Goal: Find specific page/section: Find specific page/section

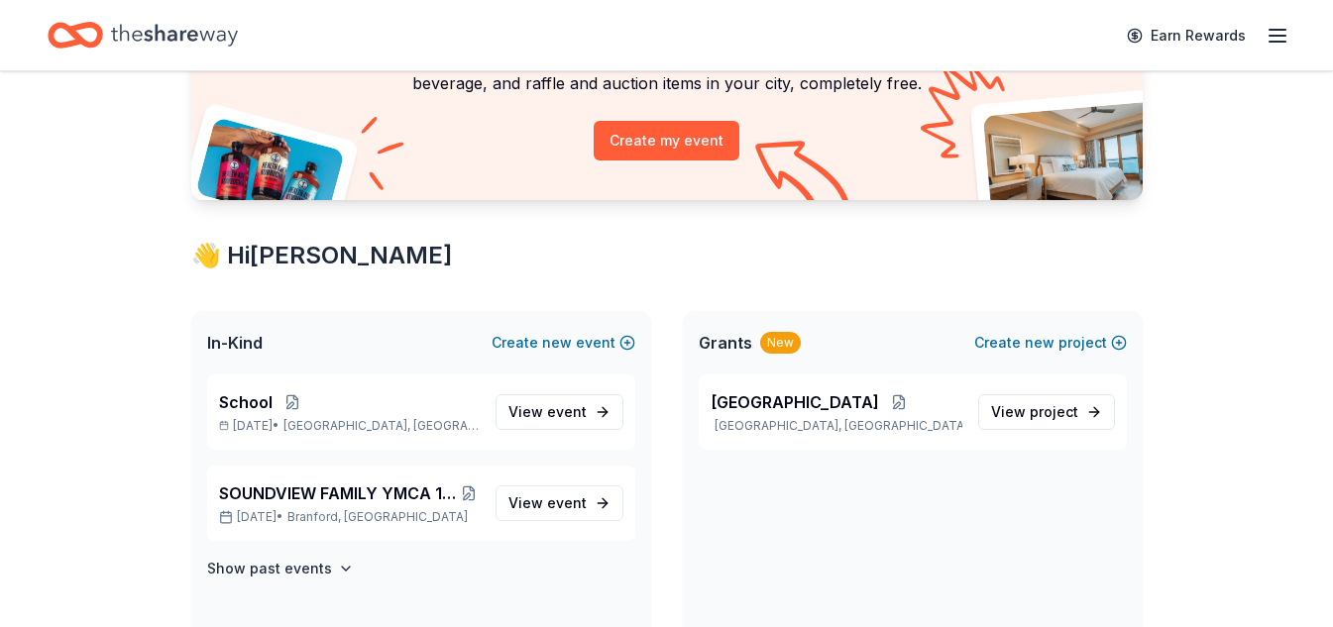
scroll to position [198, 0]
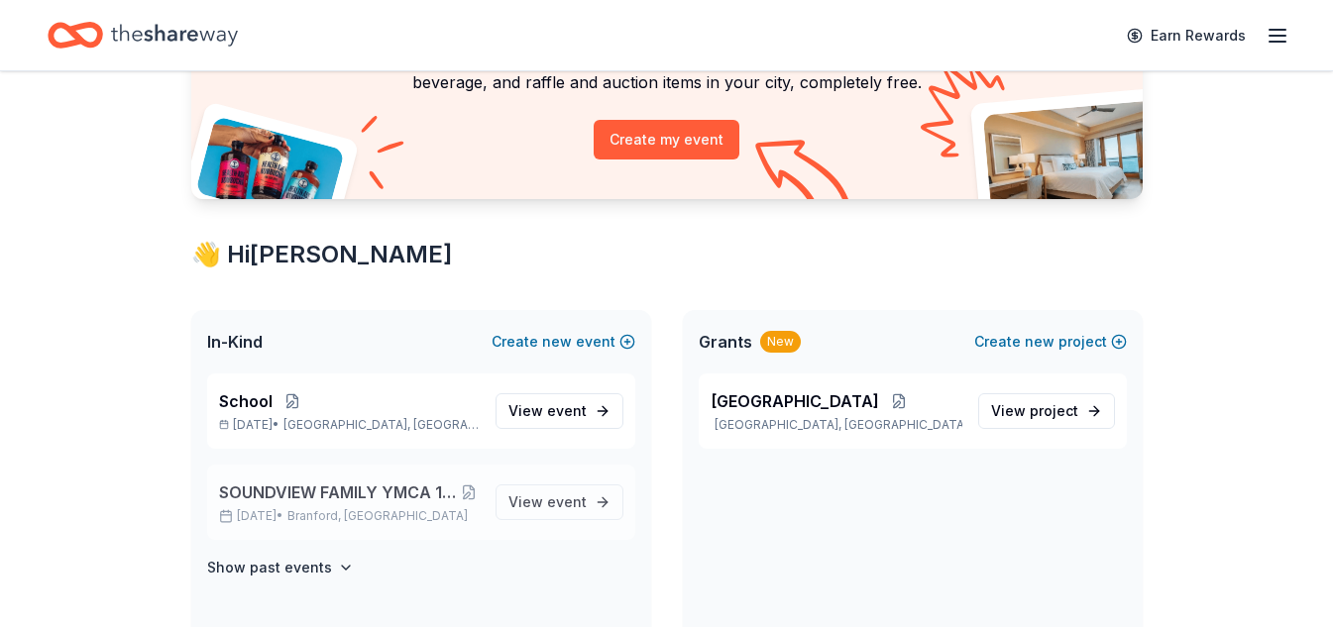
click at [385, 489] on span "SOUNDVIEW FAMILY YMCA 19th Annual Golf Tournament" at bounding box center [339, 493] width 240 height 24
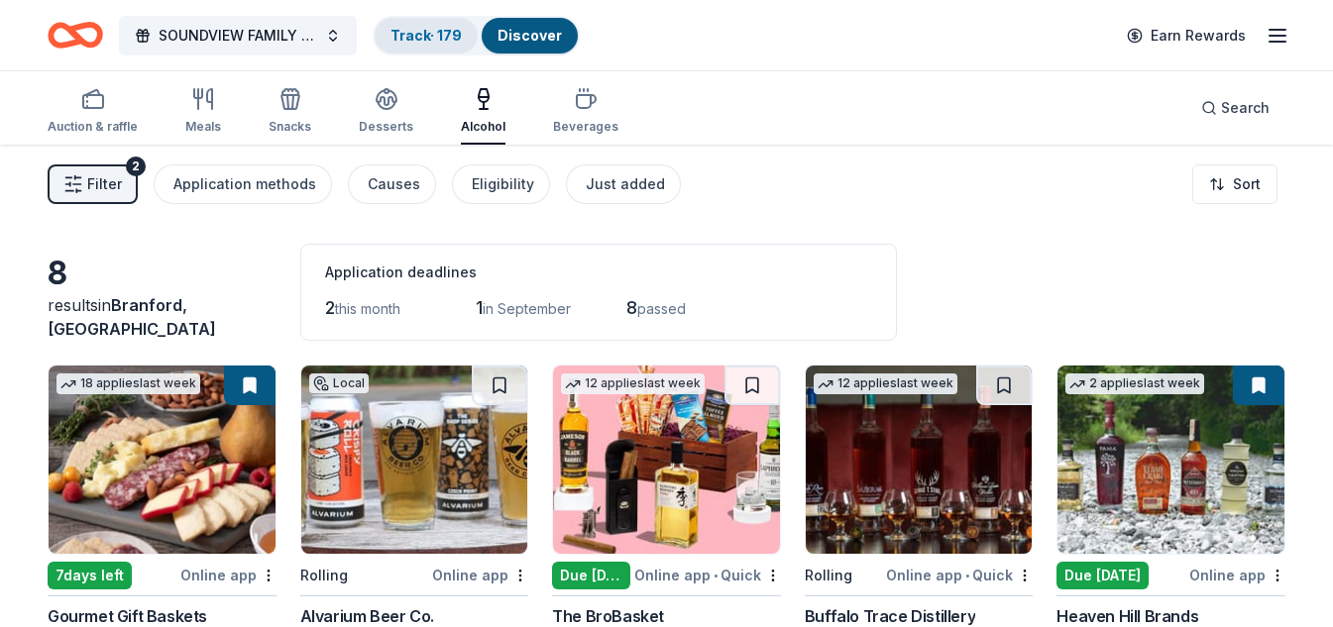
click at [416, 42] on link "Track · 179" at bounding box center [425, 35] width 71 height 17
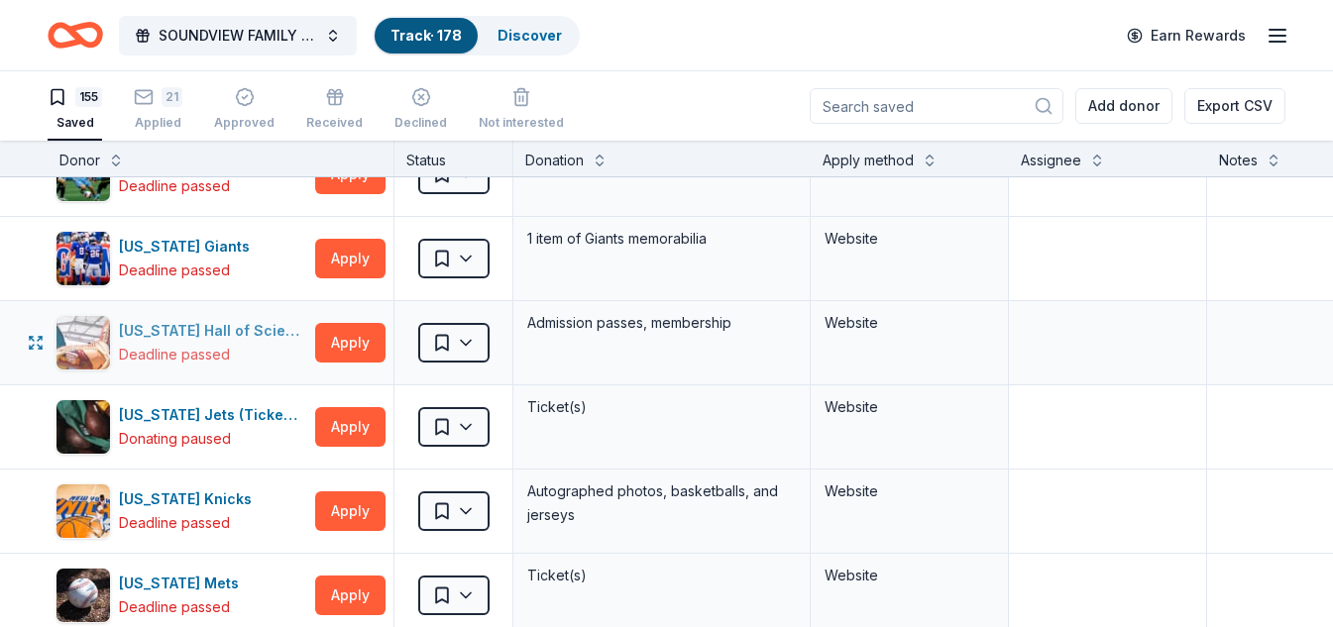
scroll to position [7301, 0]
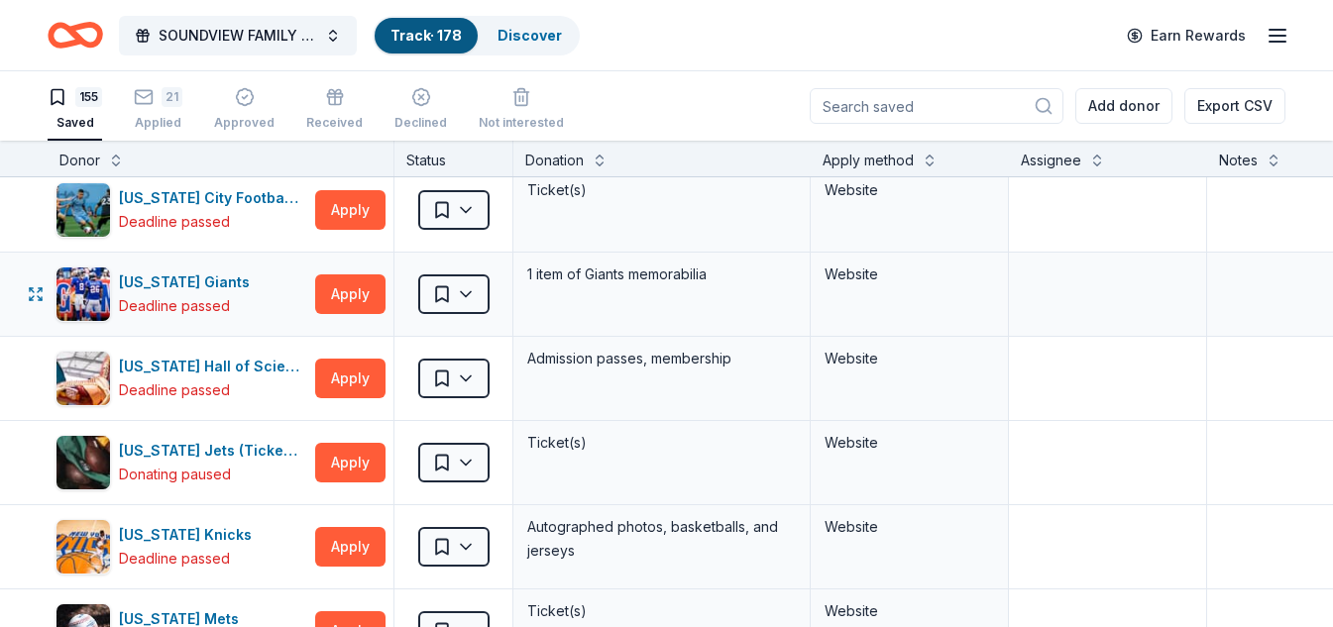
click at [578, 272] on div "1 item of Giants memorabilia" at bounding box center [661, 275] width 273 height 28
click at [200, 277] on div "[US_STATE] Giants" at bounding box center [188, 283] width 139 height 24
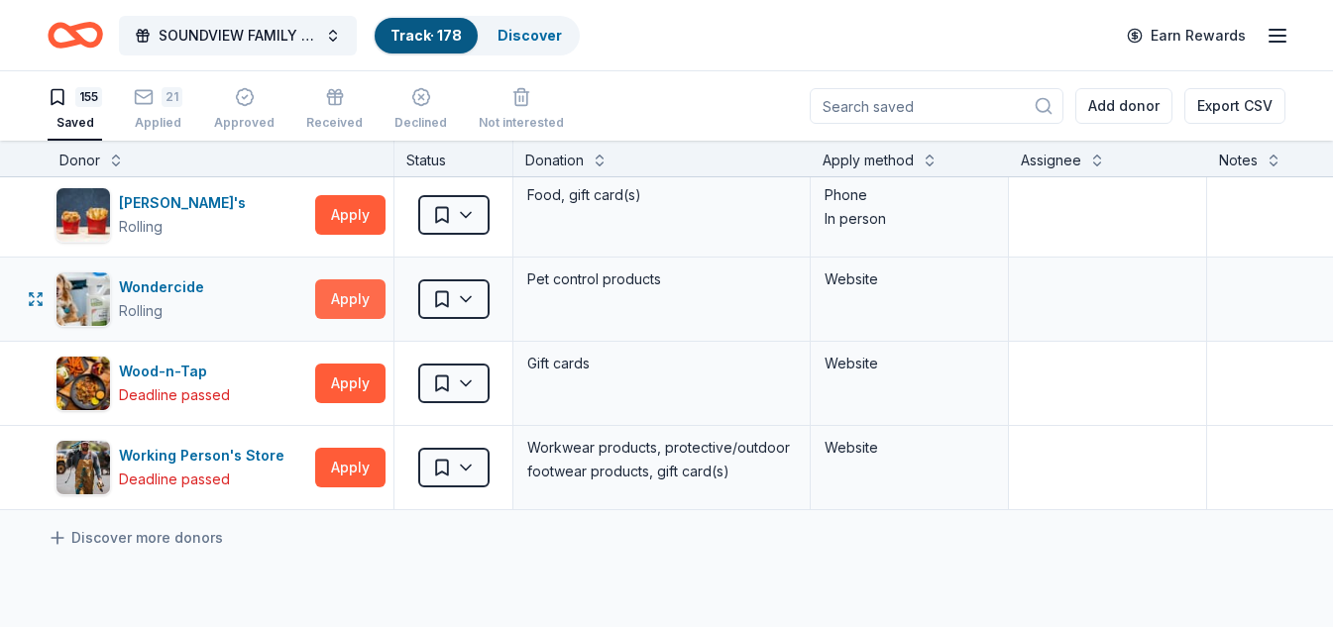
scroll to position [12982, 0]
